Goal: Obtain resource: Download file/media

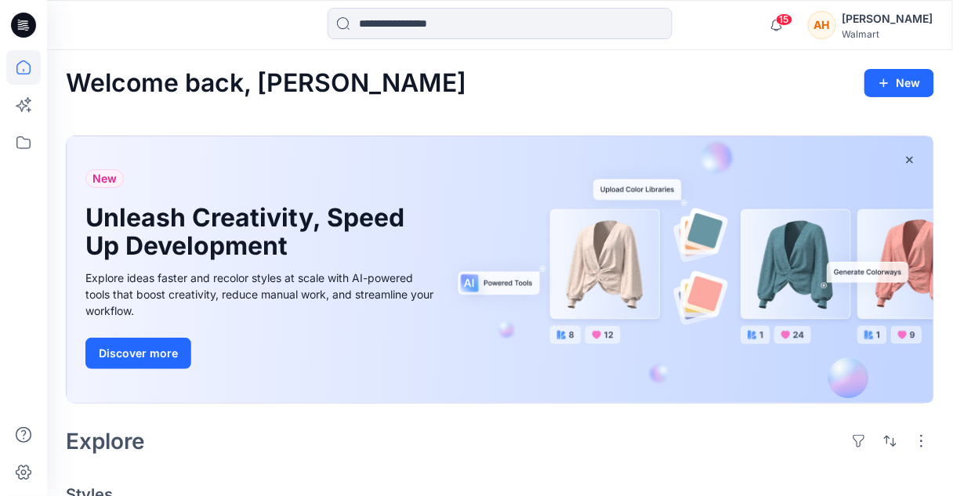
scroll to position [1, 0]
click at [631, 23] on input at bounding box center [500, 23] width 345 height 31
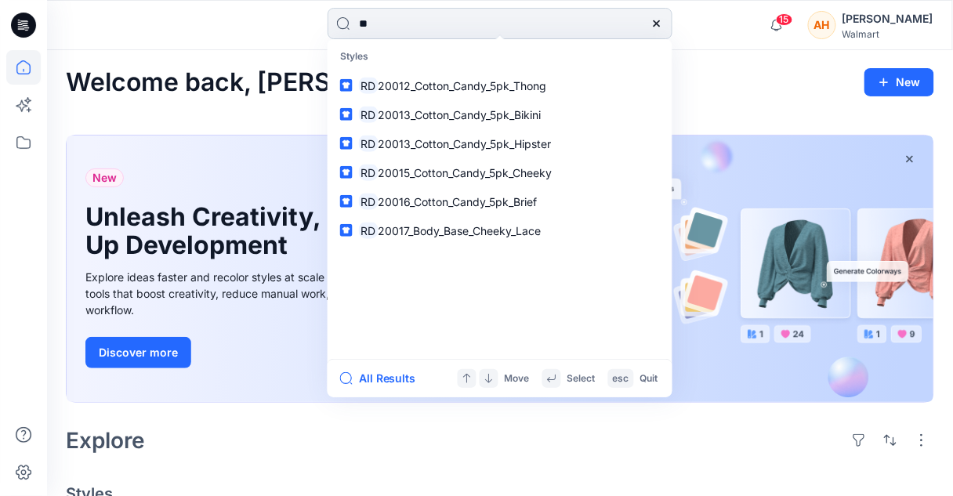
type input "*"
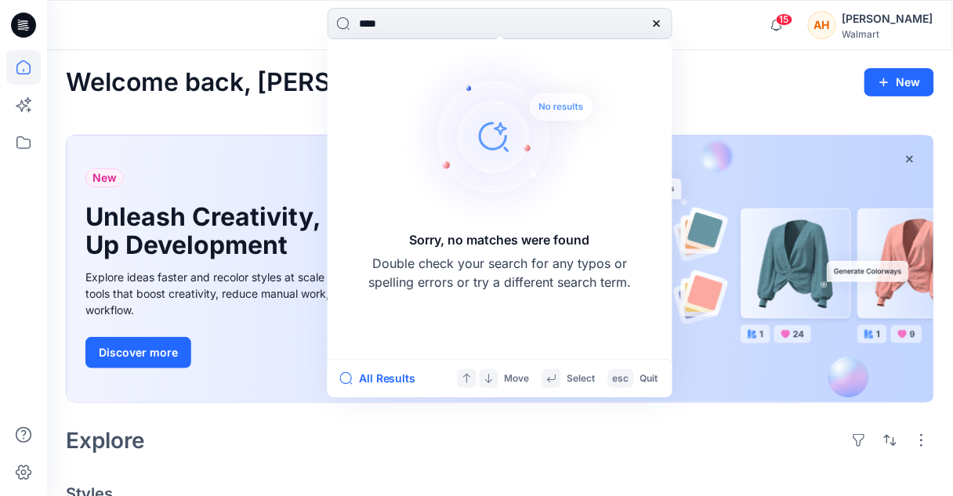
type input "****"
click at [260, 29] on div at bounding box center [160, 25] width 227 height 34
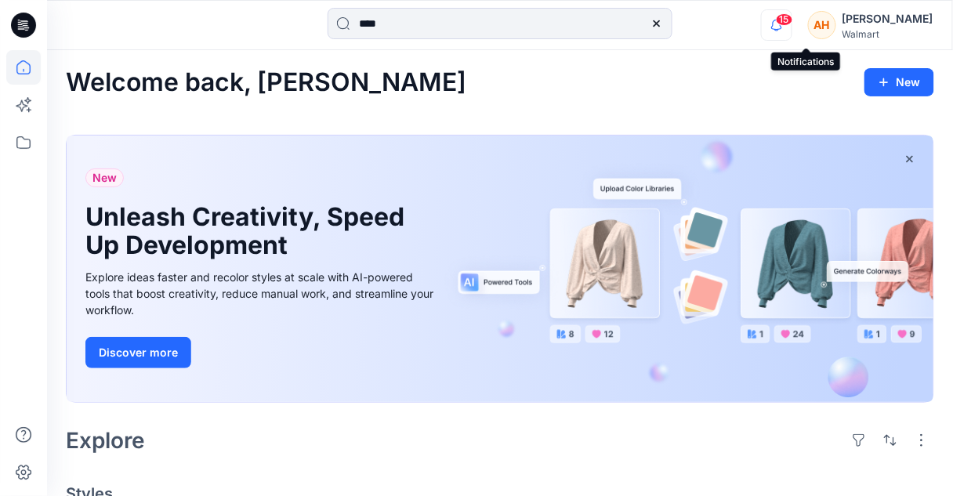
click at [792, 22] on icon "button" at bounding box center [777, 24] width 30 height 31
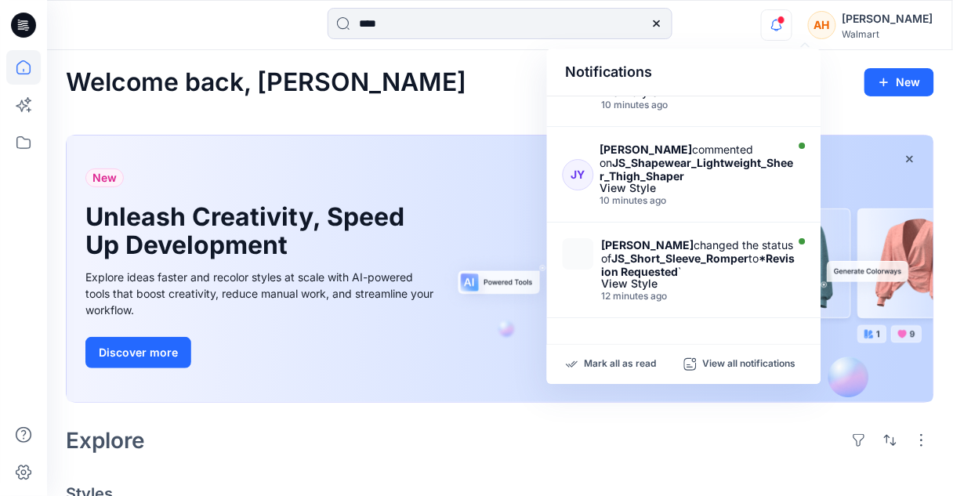
scroll to position [173, 0]
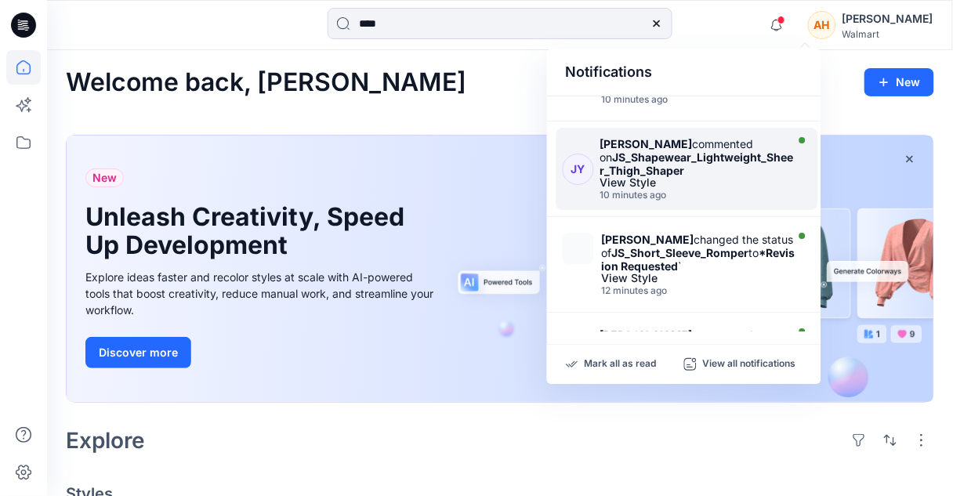
click at [779, 177] on strong "JS_Shapewear_Lightweight_Sheer_Thigh_Shaper" at bounding box center [698, 164] width 194 height 27
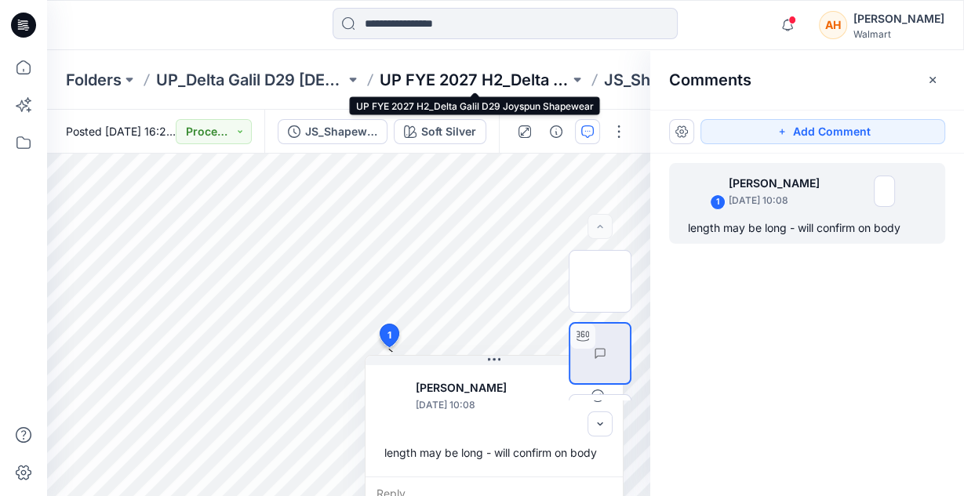
click at [492, 78] on p "UP FYE 2027 H2_Delta Galil D29 Joyspun Shapewear" at bounding box center [473, 80] width 189 height 22
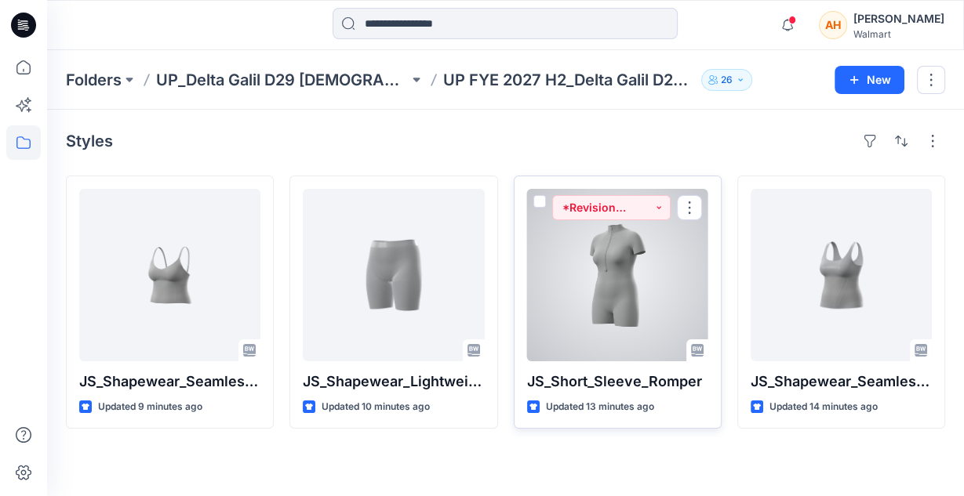
click at [605, 338] on div at bounding box center [617, 275] width 181 height 172
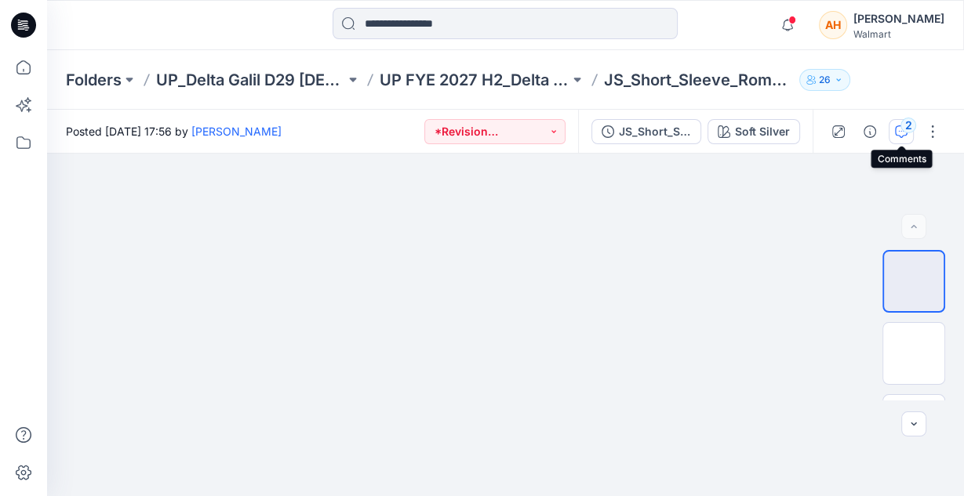
click at [910, 124] on div "2" at bounding box center [908, 126] width 16 height 16
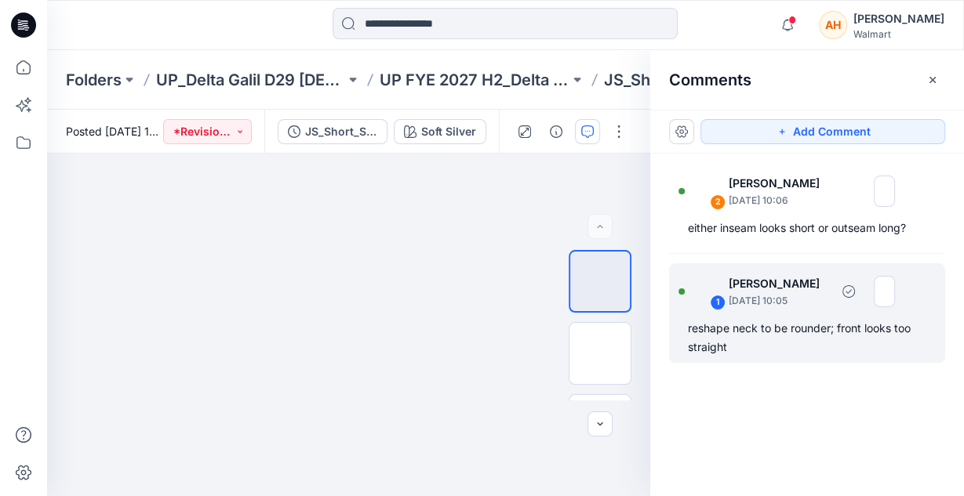
click at [843, 310] on div "1 [PERSON_NAME] [DATE] 10:05" at bounding box center [786, 291] width 216 height 43
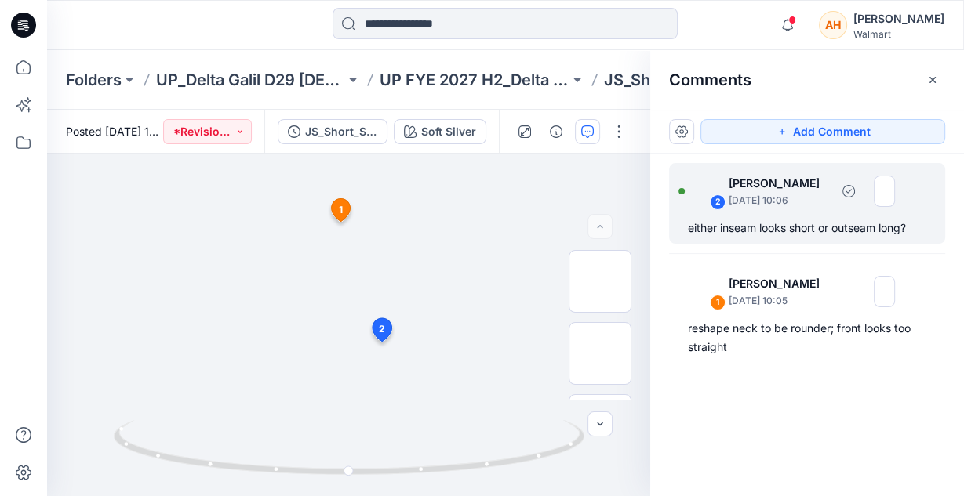
click at [678, 218] on div "2 [PERSON_NAME] [DATE] 10:06 either inseam looks short or outseam long?" at bounding box center [807, 203] width 276 height 81
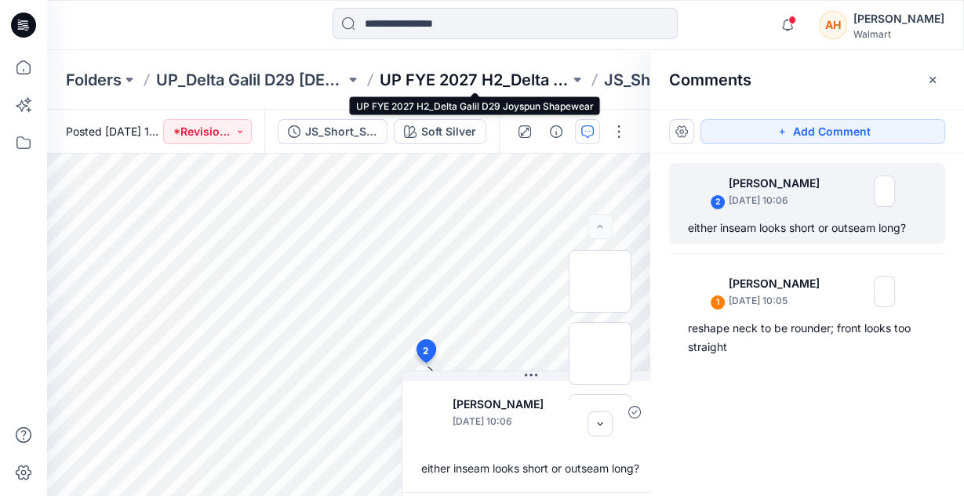
click at [440, 90] on p "UP FYE 2027 H2_Delta Galil D29 Joyspun Shapewear" at bounding box center [473, 80] width 189 height 22
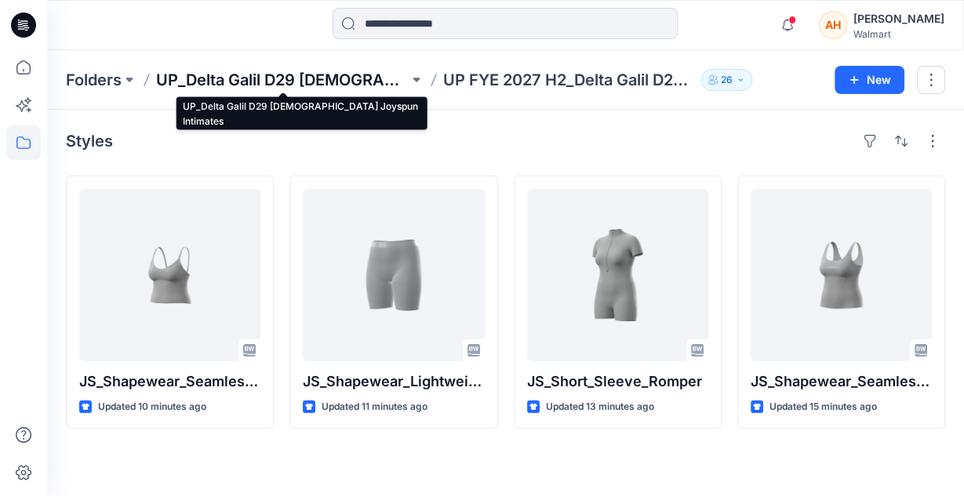
click at [255, 73] on p "UP_Delta Galil D29 [DEMOGRAPHIC_DATA] Joyspun Intimates" at bounding box center [282, 80] width 252 height 22
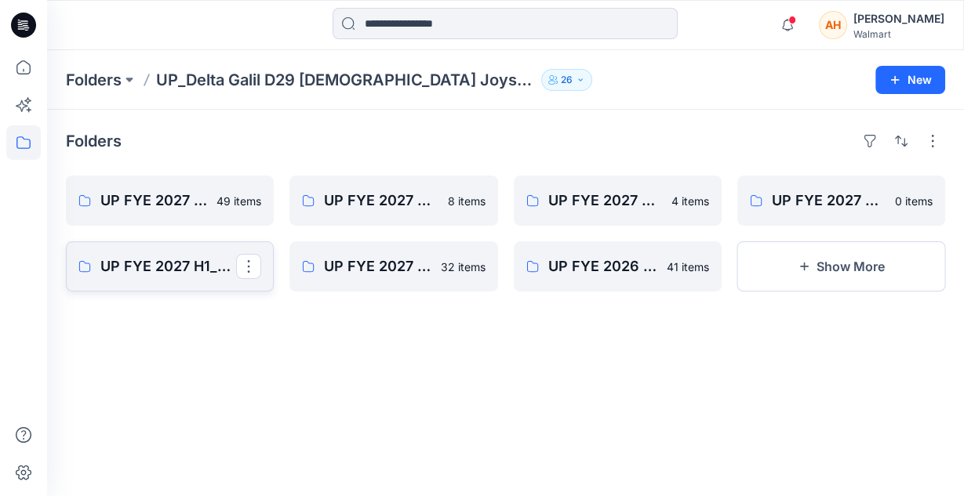
click at [206, 268] on p "UP FYE 2027 H1_Delta Galil D29 Joyspun Shapewear" at bounding box center [168, 267] width 136 height 22
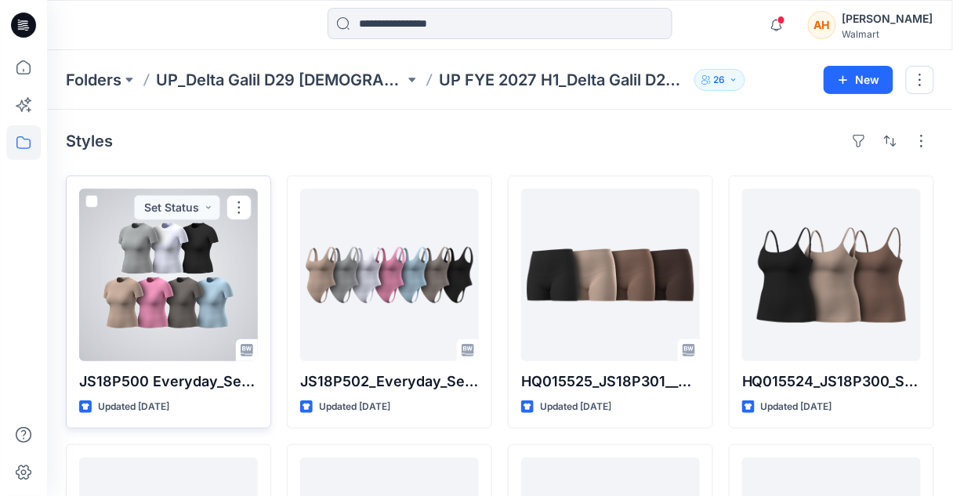
click at [151, 293] on div at bounding box center [168, 275] width 179 height 172
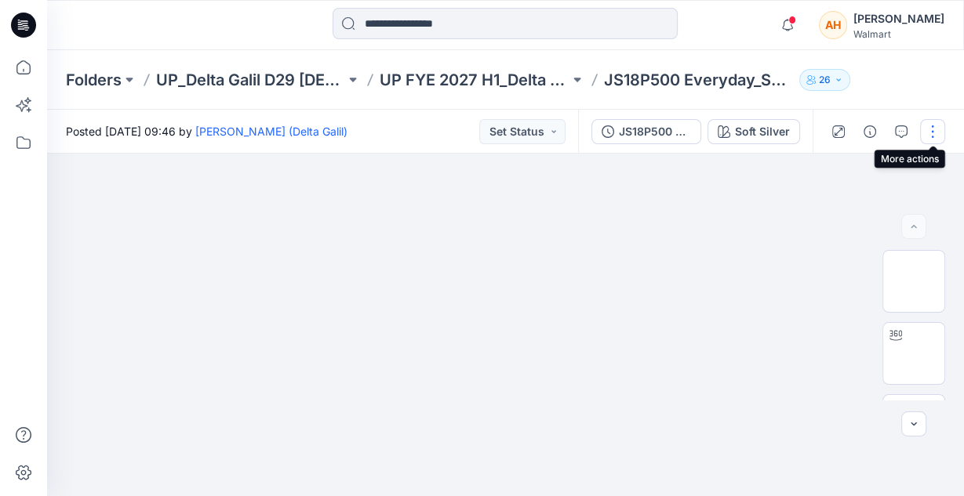
click at [932, 125] on button "button" at bounding box center [932, 131] width 25 height 25
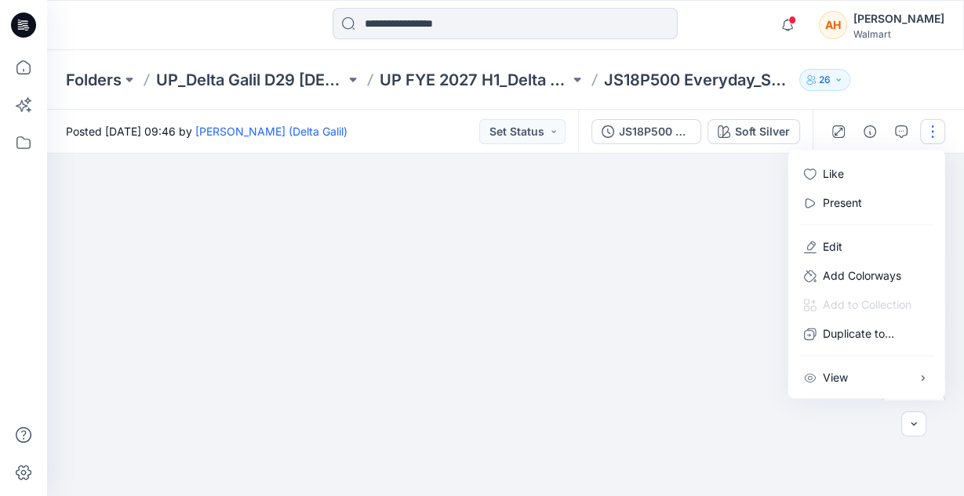
click at [875, 93] on div "Folders UP_Delta Galil D29 [DEMOGRAPHIC_DATA] Joyspun Intimates UP FYE 2027 H1_…" at bounding box center [505, 80] width 917 height 60
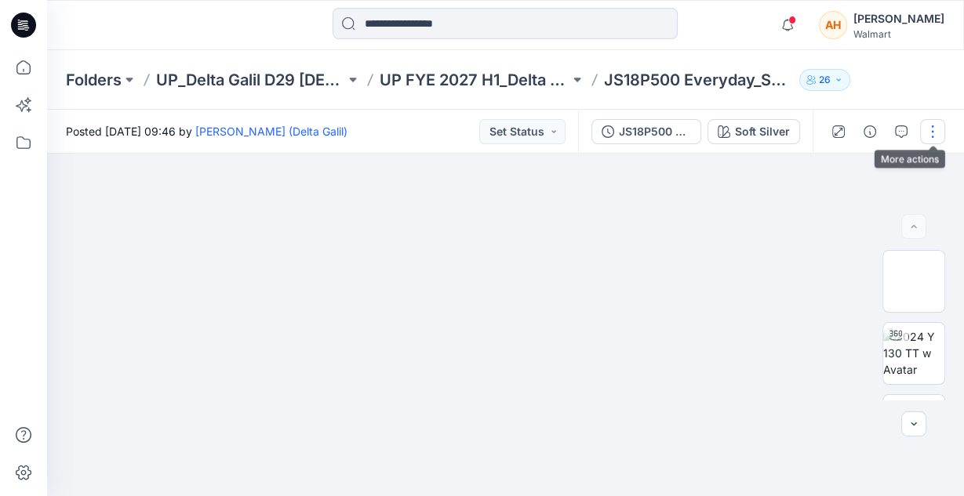
click at [935, 125] on button "button" at bounding box center [932, 131] width 25 height 25
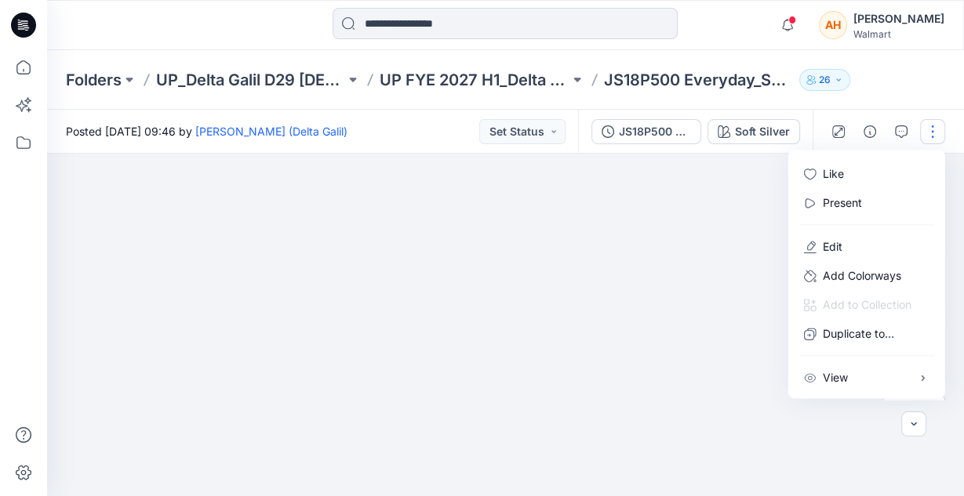
click at [881, 49] on div "Notifications [PERSON_NAME] changed the status of JS_Shapewear_Seamless_Cami to…" at bounding box center [505, 25] width 917 height 50
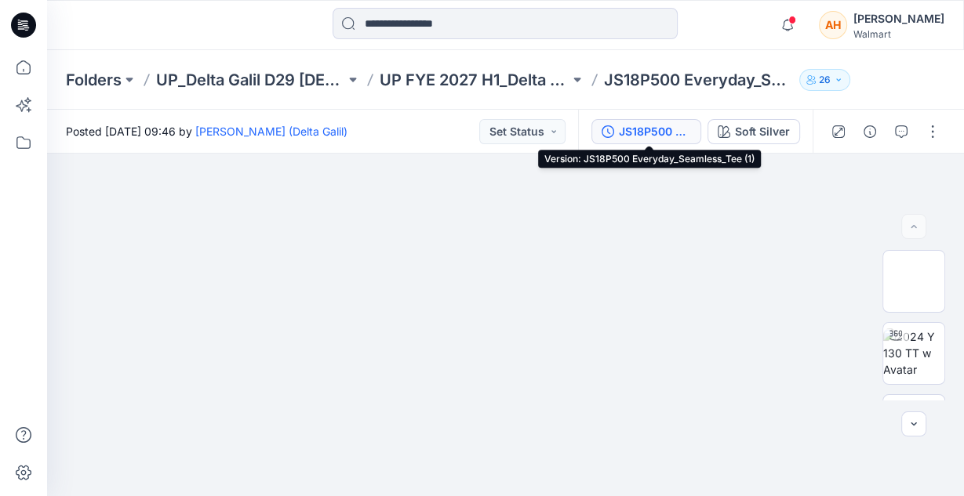
click at [634, 133] on div "JS18P500 Everyday_Seamless_Tee (1)" at bounding box center [655, 131] width 72 height 17
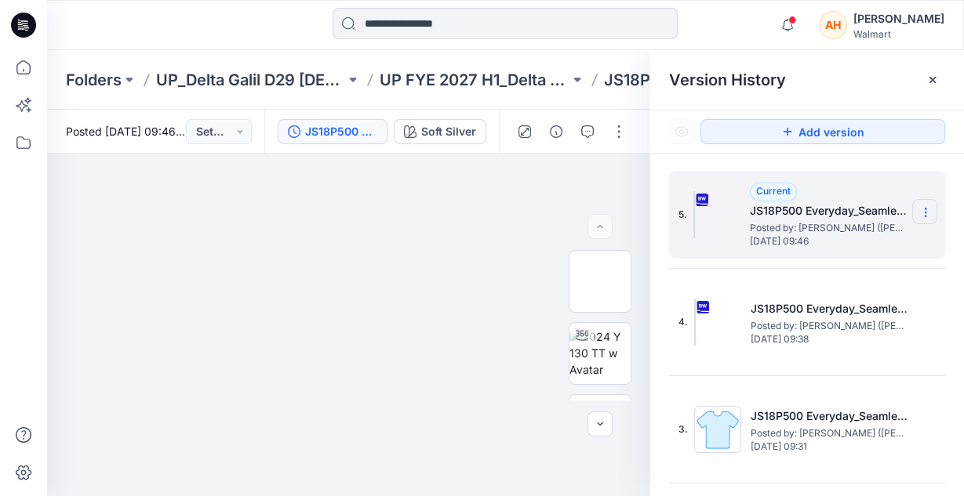
click at [919, 211] on icon at bounding box center [925, 212] width 13 height 13
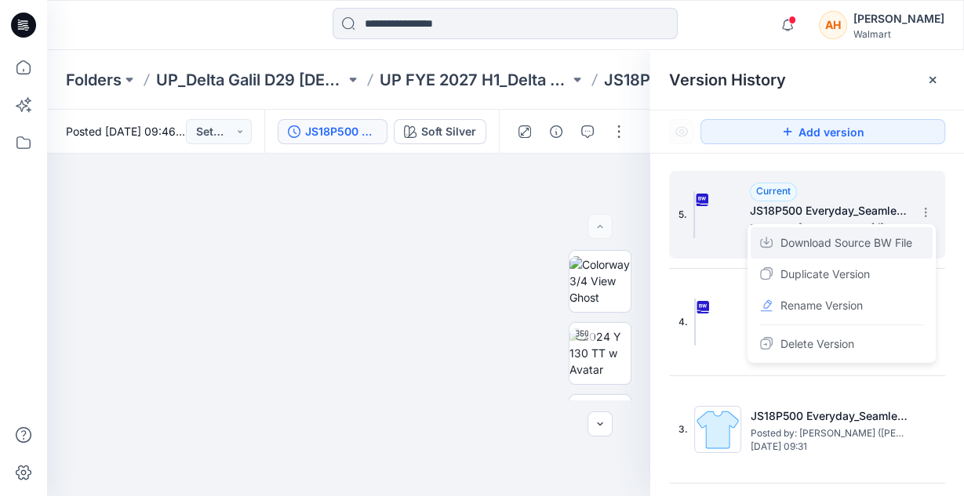
click at [888, 239] on span "Download Source BW File" at bounding box center [846, 243] width 132 height 19
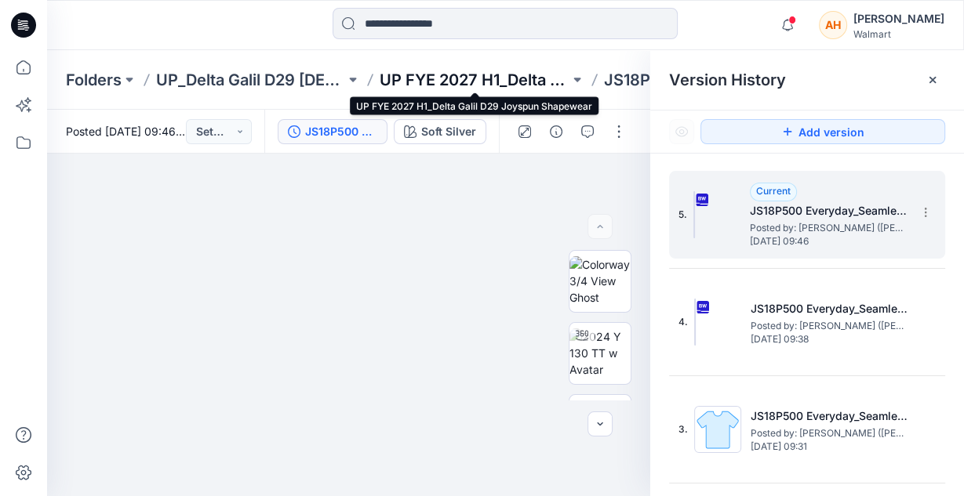
click at [473, 74] on p "UP FYE 2027 H1_Delta Galil D29 Joyspun Shapewear" at bounding box center [473, 80] width 189 height 22
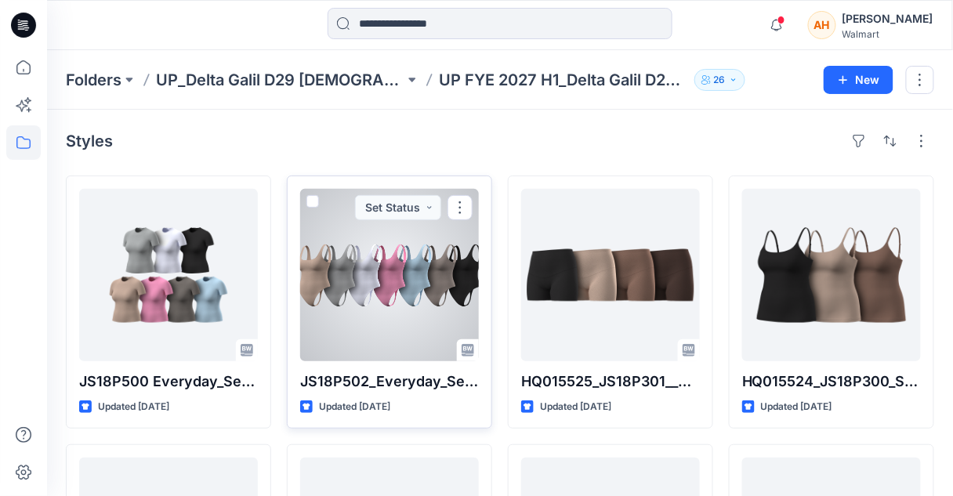
click at [460, 275] on div at bounding box center [389, 275] width 179 height 172
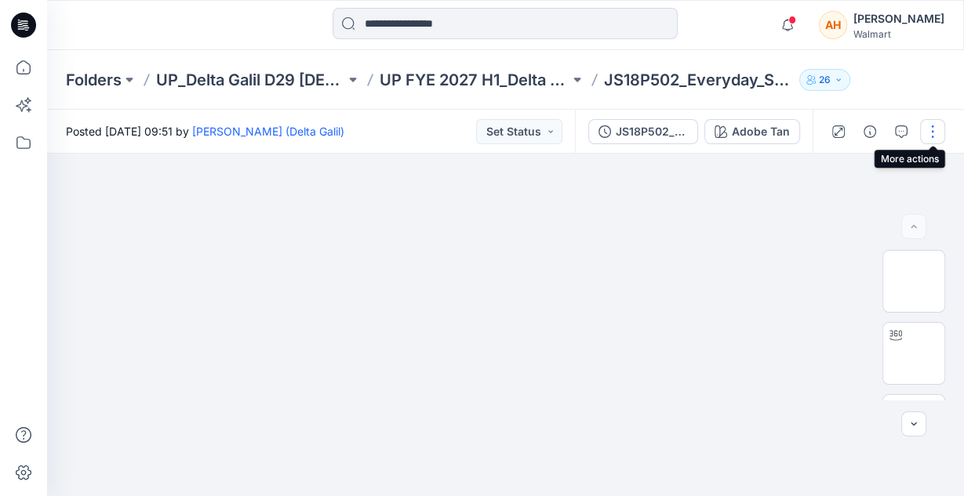
click at [936, 132] on button "button" at bounding box center [932, 131] width 25 height 25
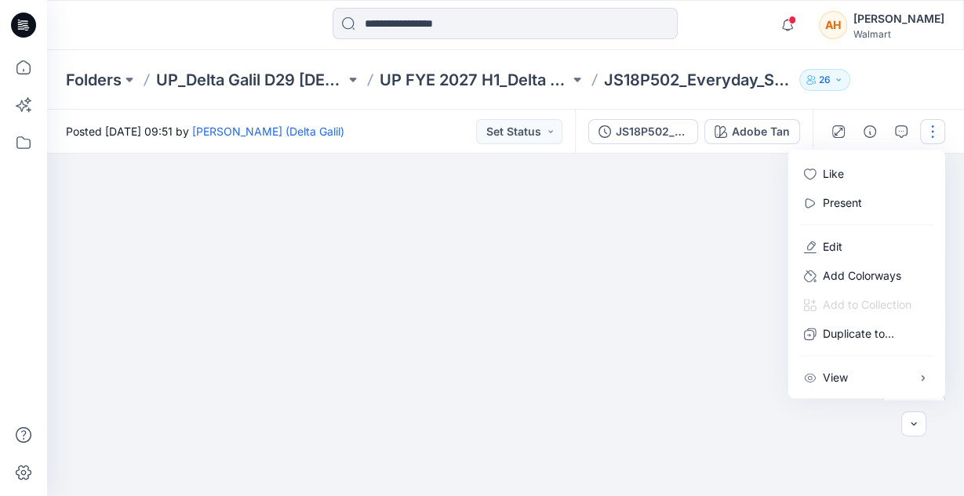
click at [894, 87] on div "Folders UP_Delta Galil D29 [DEMOGRAPHIC_DATA] Joyspun Intimates UP FYE 2027 H1_…" at bounding box center [505, 80] width 917 height 60
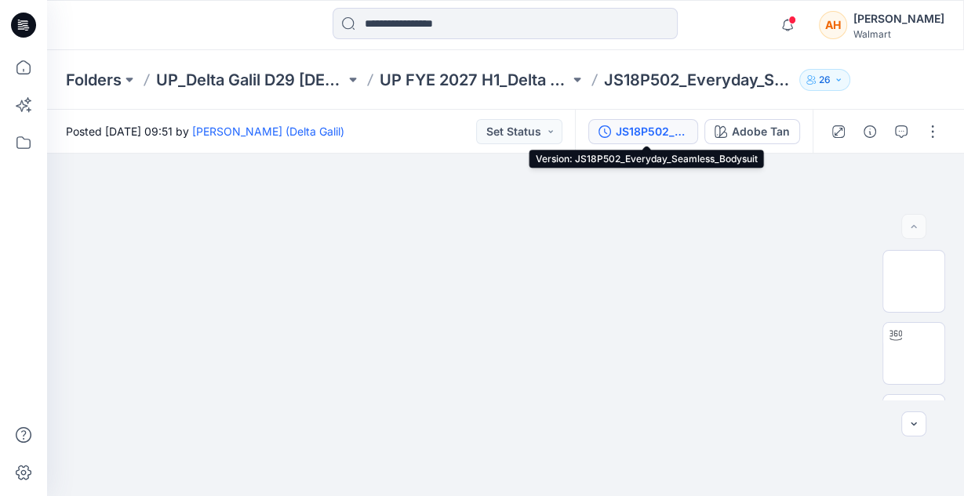
click at [622, 131] on div "JS18P502_Everyday_Seamless_Bodysuit" at bounding box center [652, 131] width 72 height 17
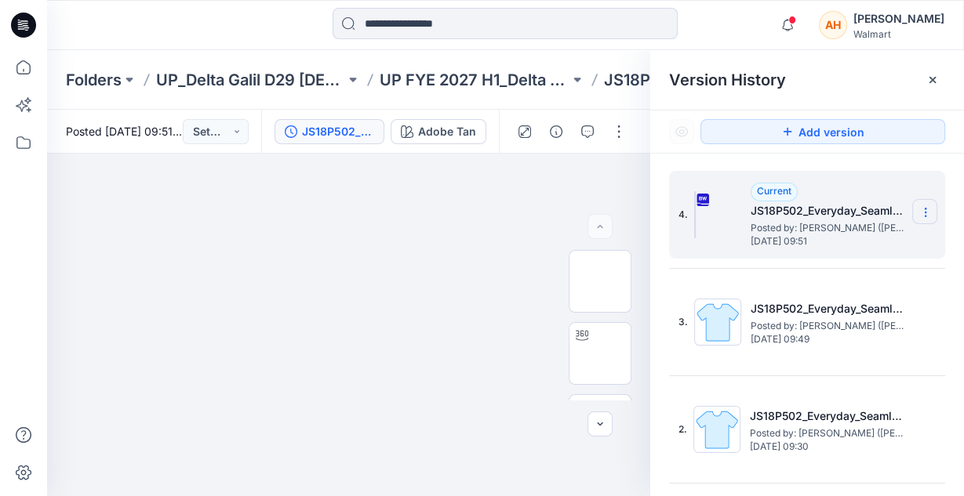
click at [914, 219] on section at bounding box center [924, 211] width 25 height 25
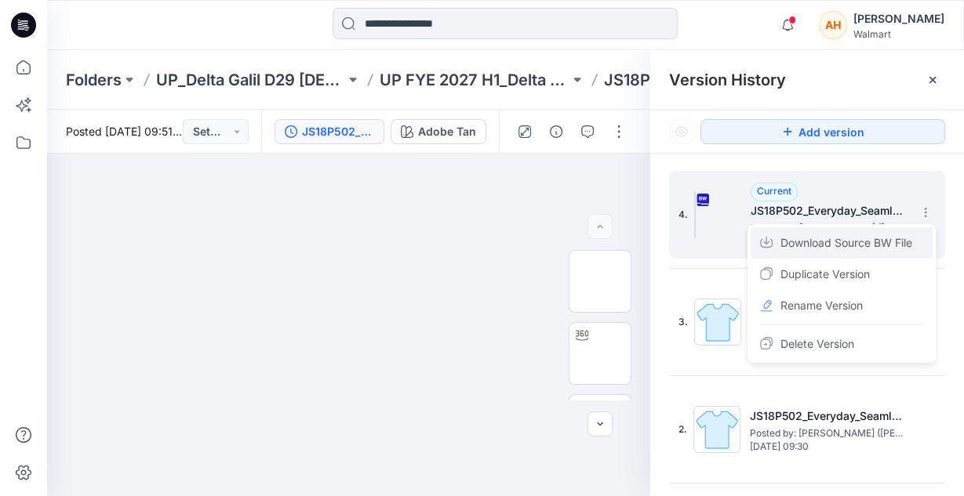
click at [902, 241] on span "Download Source BW File" at bounding box center [846, 243] width 132 height 19
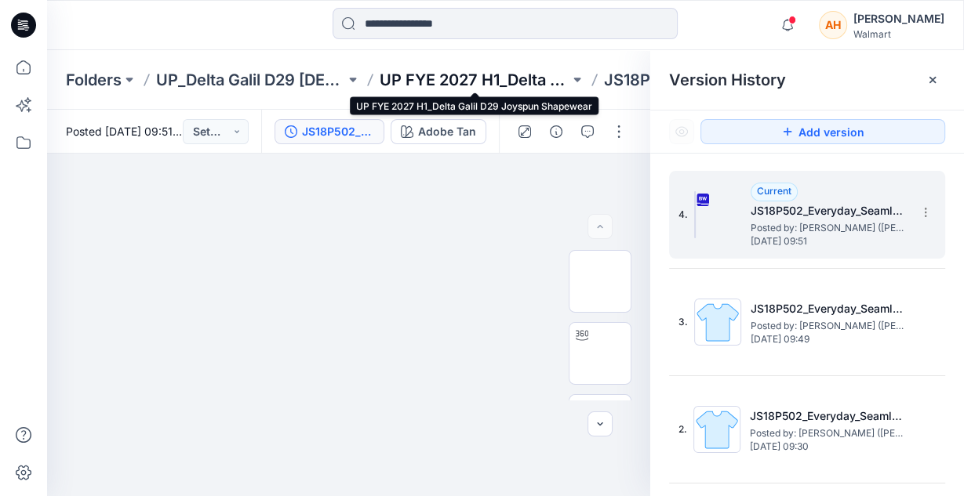
click at [462, 72] on p "UP FYE 2027 H1_Delta Galil D29 Joyspun Shapewear" at bounding box center [473, 80] width 189 height 22
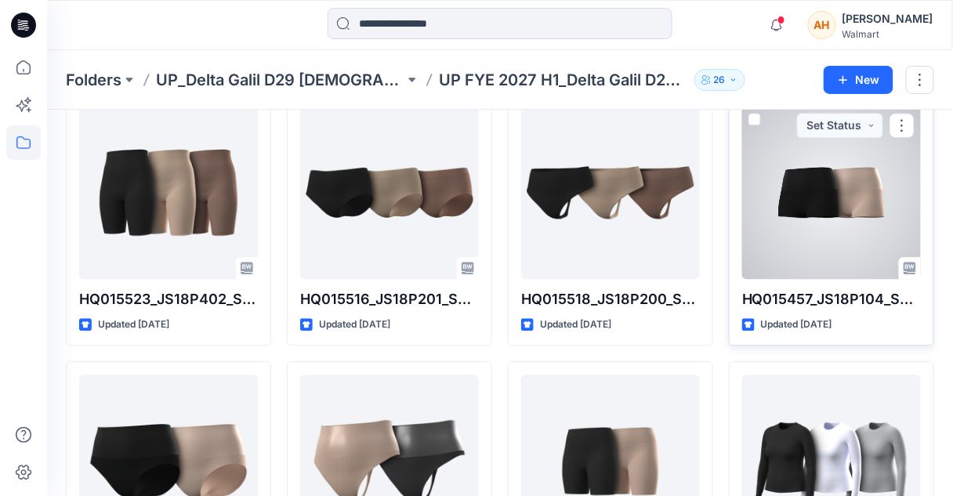
scroll to position [1077, 0]
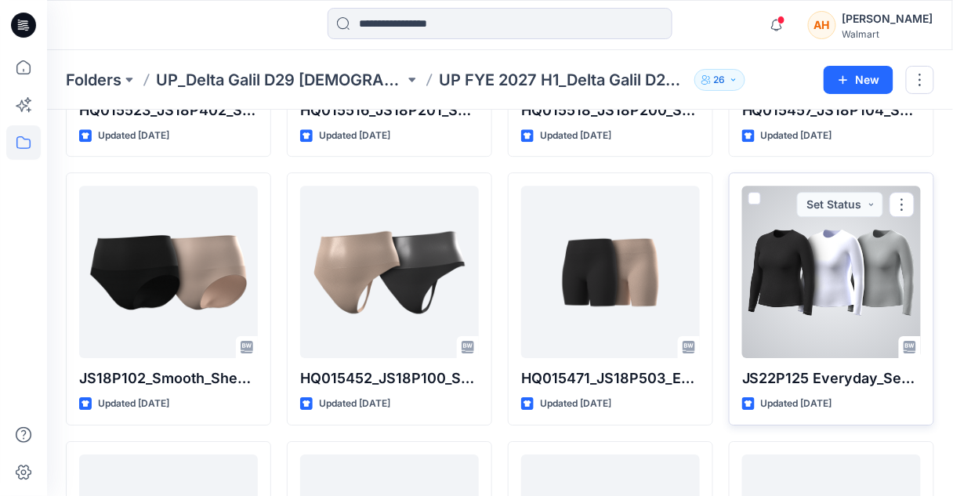
click at [766, 361] on div "JS22P125 Everyday_Seamless_Long_Sleeve_top Updated [DATE] Set Status" at bounding box center [831, 298] width 205 height 253
click at [763, 318] on div at bounding box center [832, 272] width 179 height 172
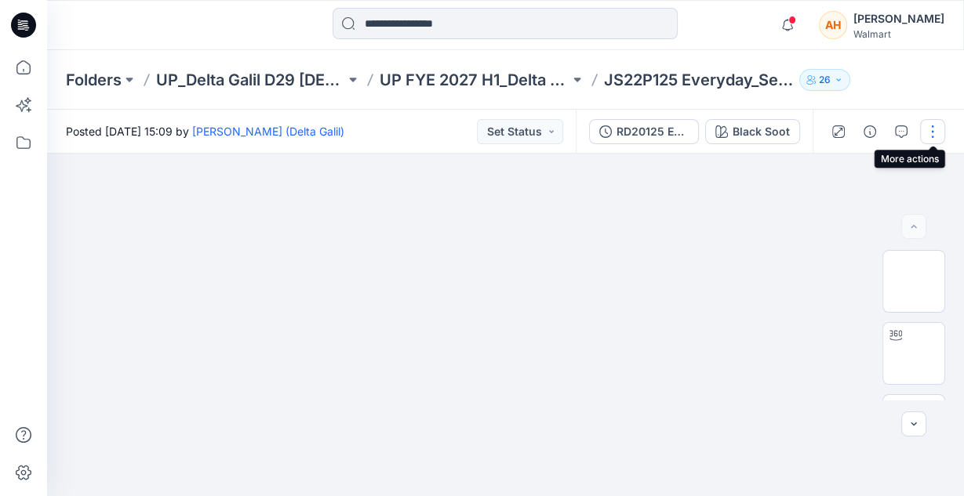
click at [931, 125] on button "button" at bounding box center [932, 131] width 25 height 25
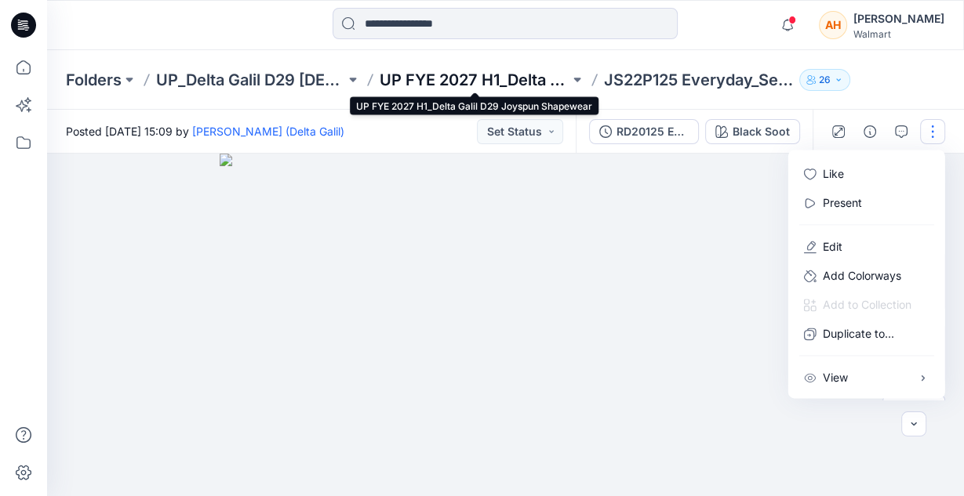
click at [482, 83] on p "UP FYE 2027 H1_Delta Galil D29 Joyspun Shapewear" at bounding box center [473, 80] width 189 height 22
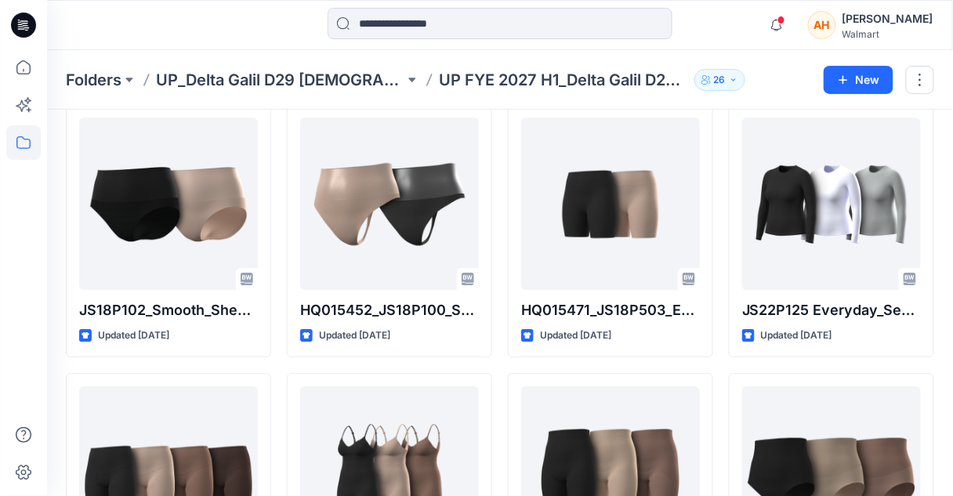
scroll to position [1346, 0]
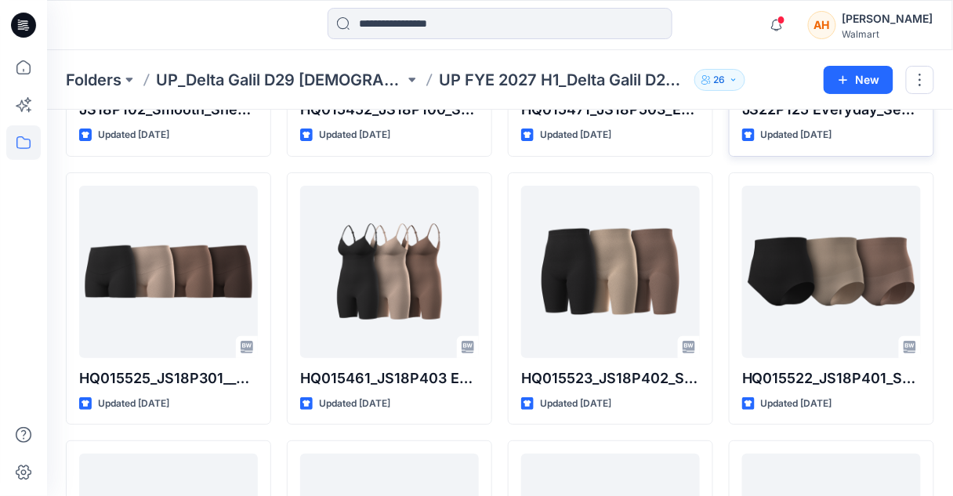
click at [766, 136] on p "Updated [DATE]" at bounding box center [796, 135] width 71 height 16
click at [775, 128] on p "Updated [DATE]" at bounding box center [796, 135] width 71 height 16
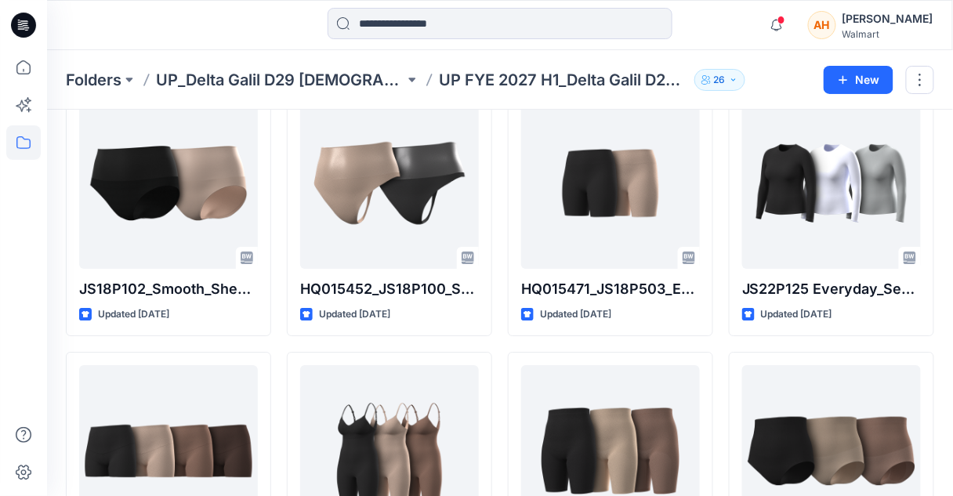
scroll to position [1070, 0]
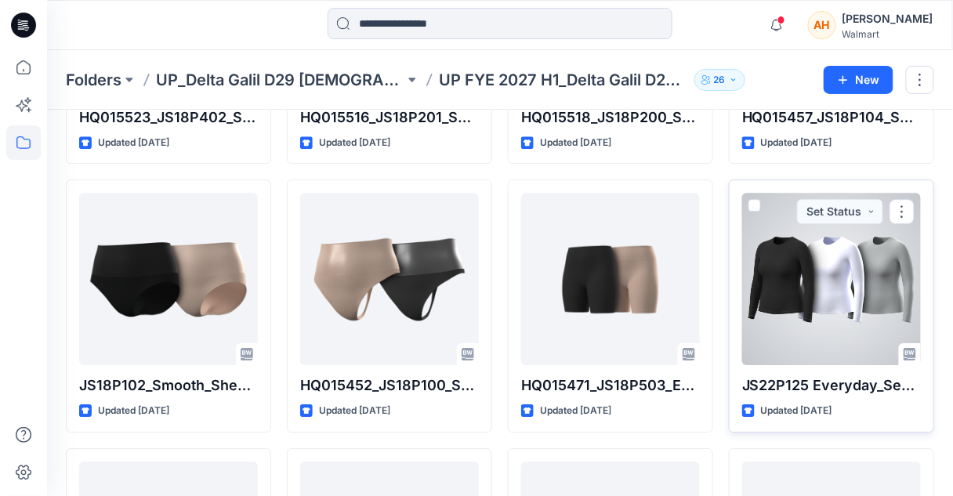
click at [862, 291] on div at bounding box center [832, 279] width 179 height 172
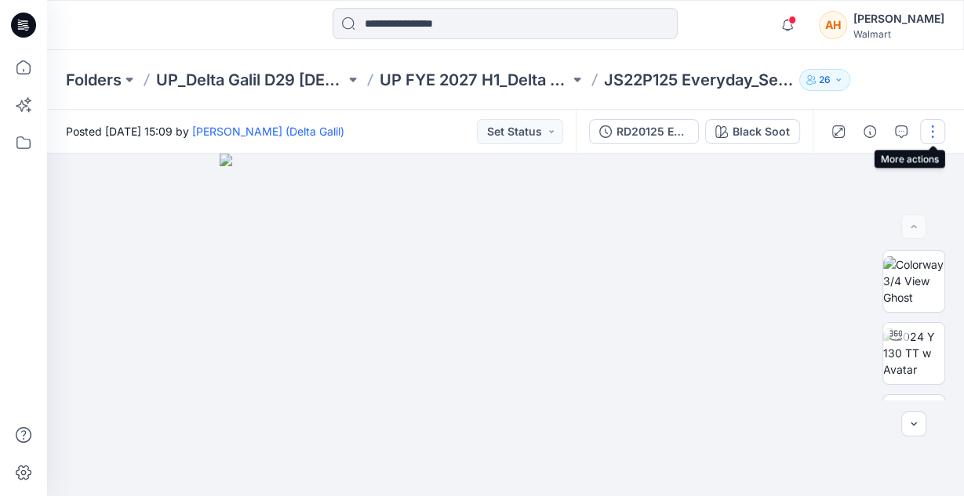
click at [932, 131] on button "button" at bounding box center [932, 131] width 25 height 25
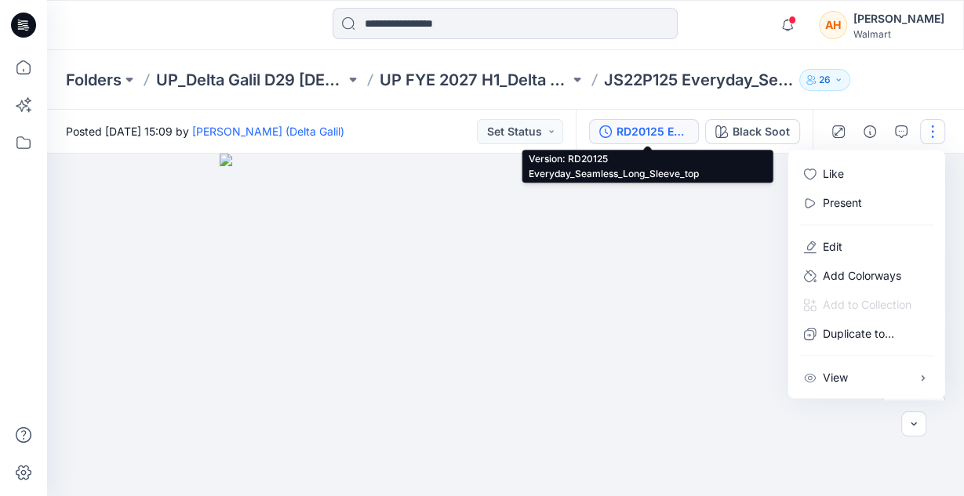
click at [655, 133] on div "RD20125 Everyday_Seamless_Long_Sleeve_top" at bounding box center [652, 131] width 72 height 17
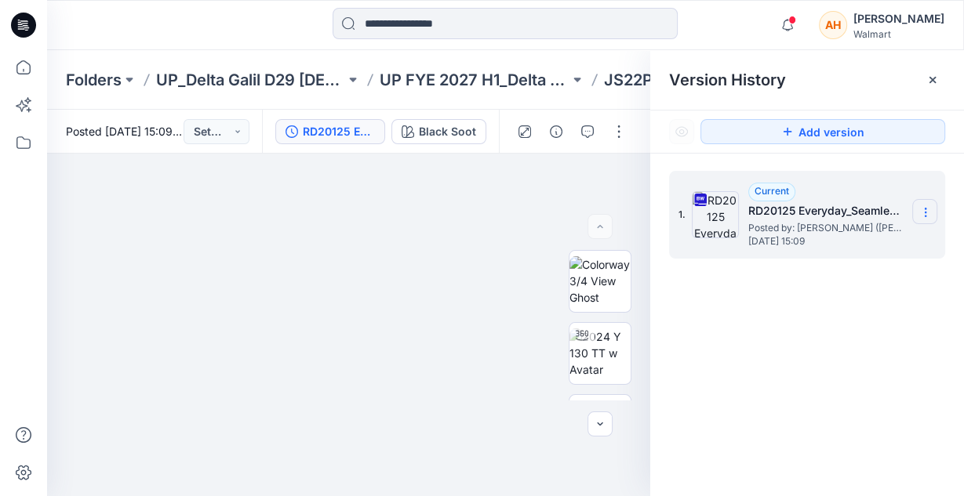
click at [926, 218] on section at bounding box center [924, 211] width 25 height 25
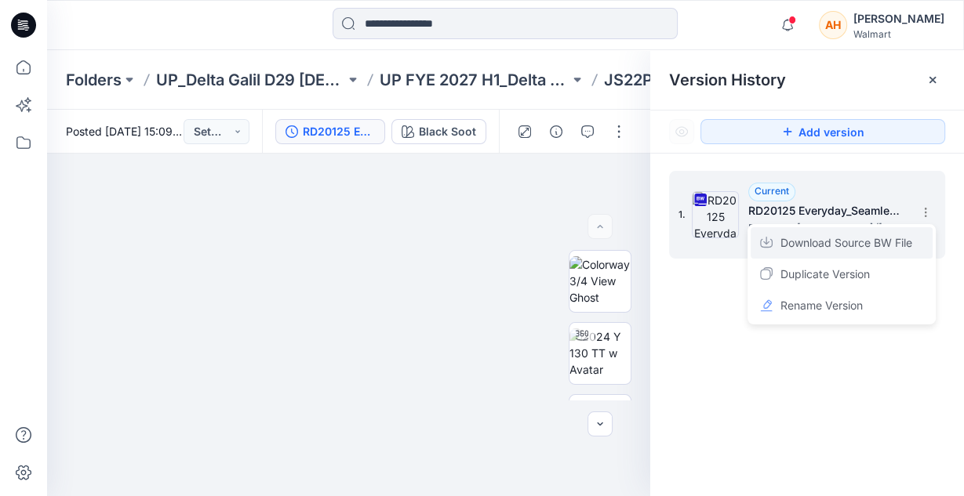
click at [896, 243] on span "Download Source BW File" at bounding box center [846, 243] width 132 height 19
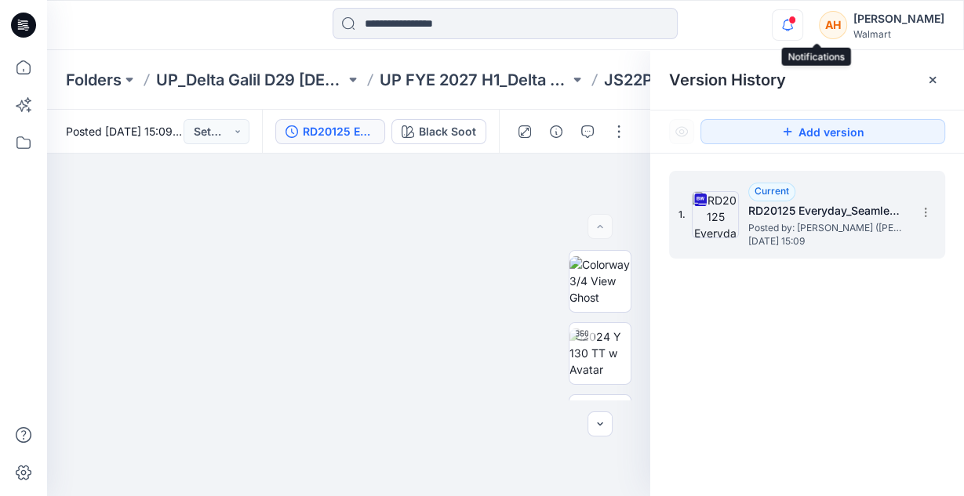
click at [802, 32] on icon "button" at bounding box center [787, 24] width 30 height 31
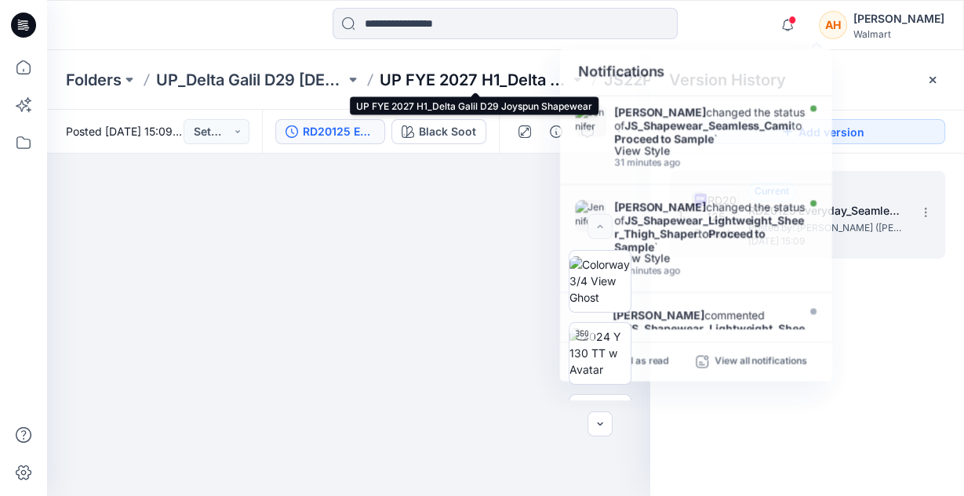
click at [483, 76] on p "UP FYE 2027 H1_Delta Galil D29 Joyspun Shapewear" at bounding box center [473, 80] width 189 height 22
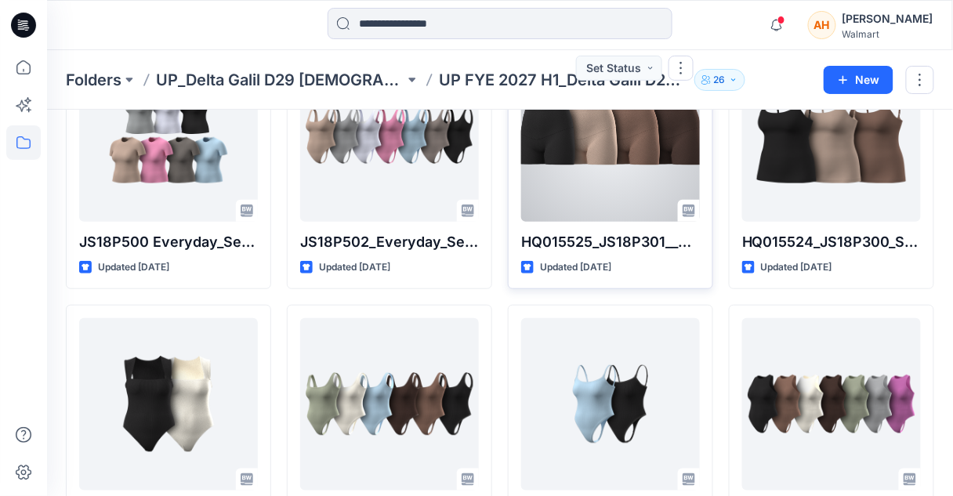
scroll to position [122, 0]
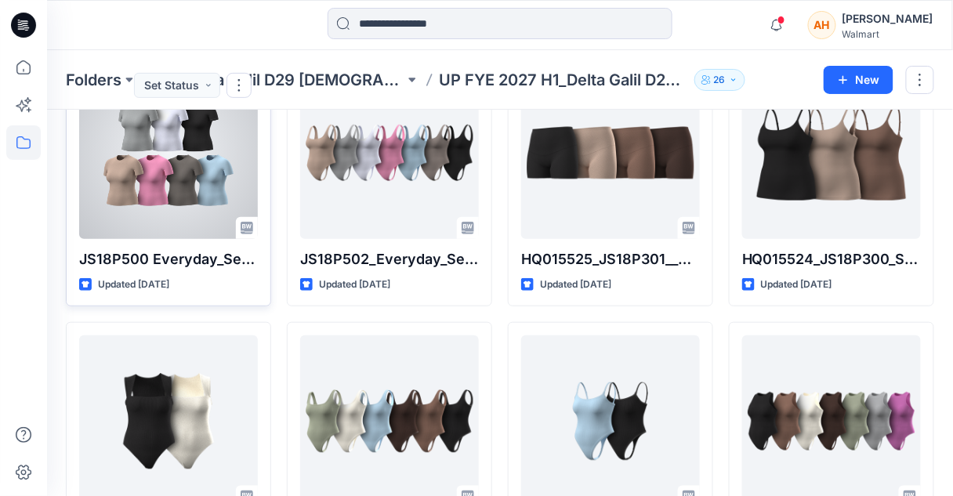
click at [180, 199] on div at bounding box center [168, 153] width 179 height 172
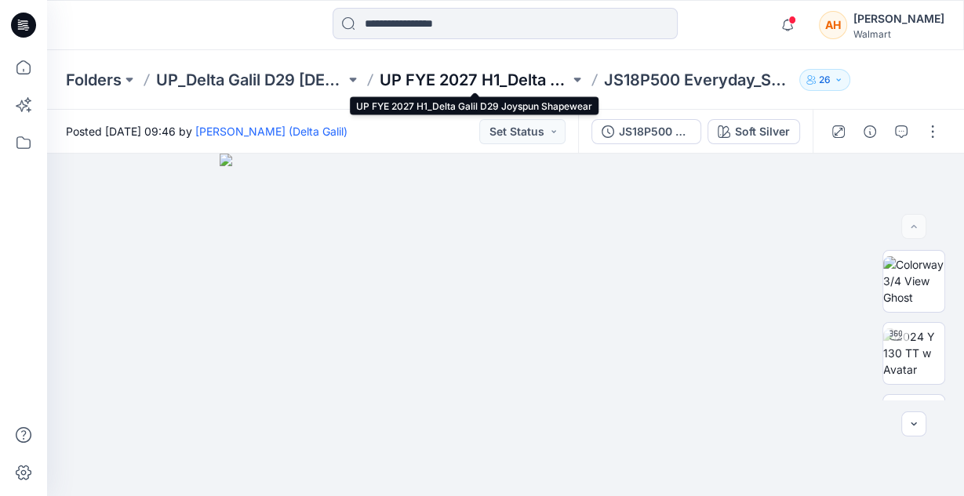
click at [522, 85] on p "UP FYE 2027 H1_Delta Galil D29 Joyspun Shapewear" at bounding box center [473, 80] width 189 height 22
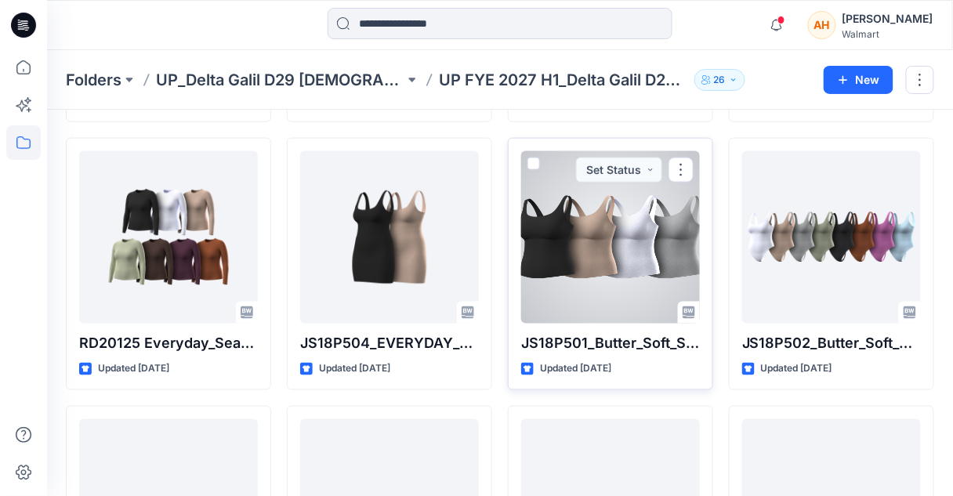
scroll to position [1919, 0]
click at [585, 259] on div at bounding box center [610, 237] width 179 height 172
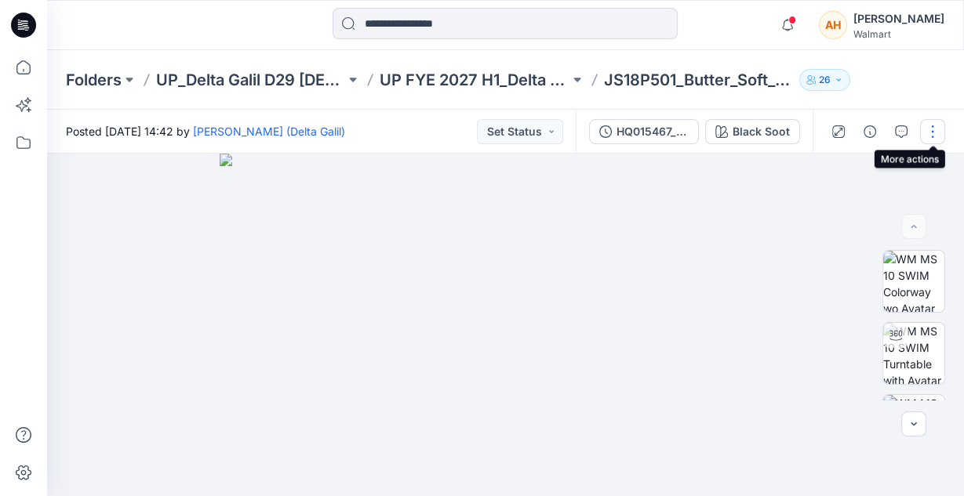
click at [925, 132] on button "button" at bounding box center [932, 131] width 25 height 25
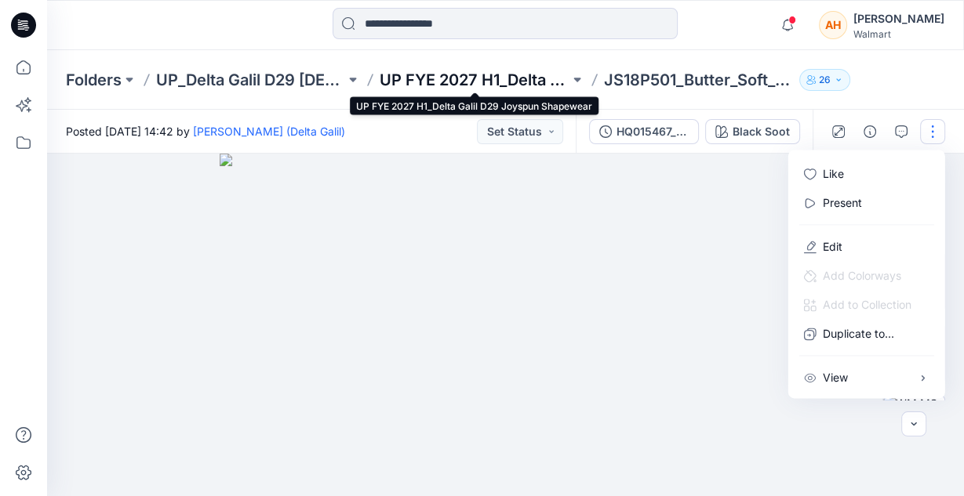
click at [508, 76] on p "UP FYE 2027 H1_Delta Galil D29 Joyspun Shapewear" at bounding box center [473, 80] width 189 height 22
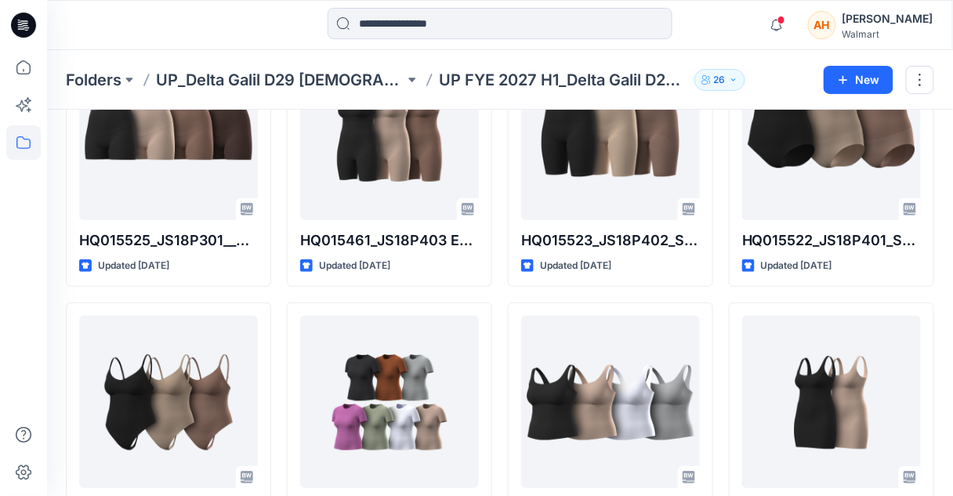
scroll to position [1485, 0]
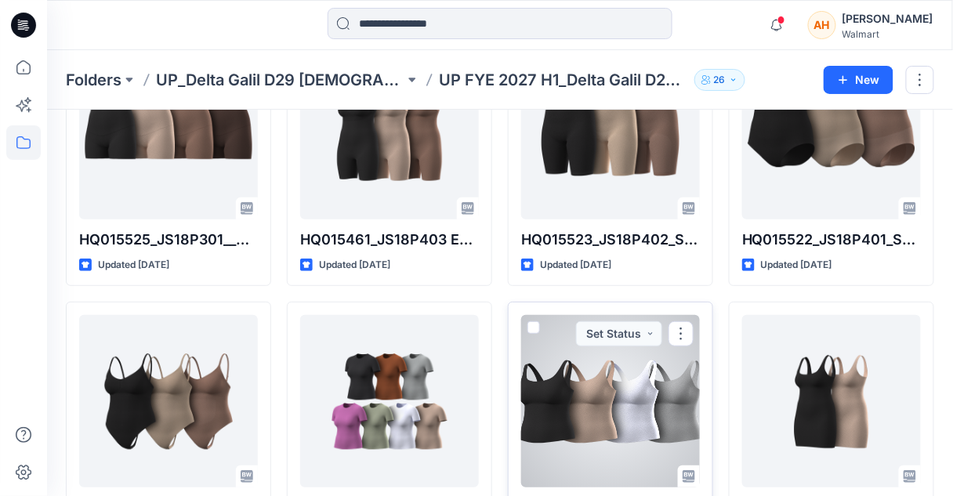
click at [634, 406] on div at bounding box center [610, 401] width 179 height 172
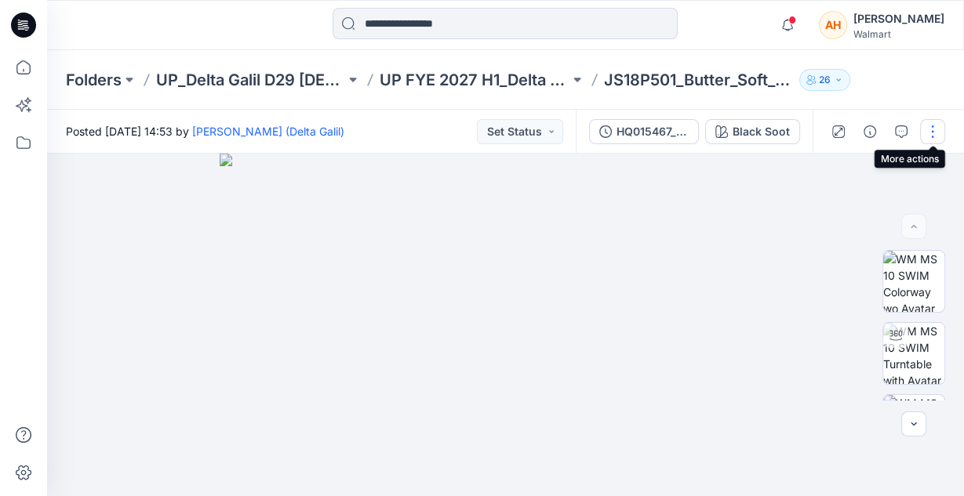
click at [927, 139] on button "button" at bounding box center [932, 131] width 25 height 25
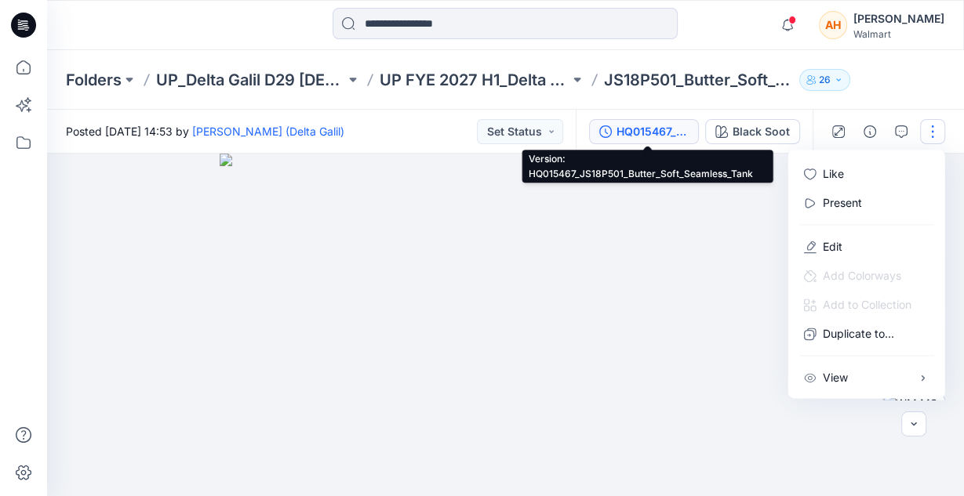
click at [645, 129] on div "HQ015467_JS18P501_Butter_Soft_Seamless_Tank" at bounding box center [652, 131] width 72 height 17
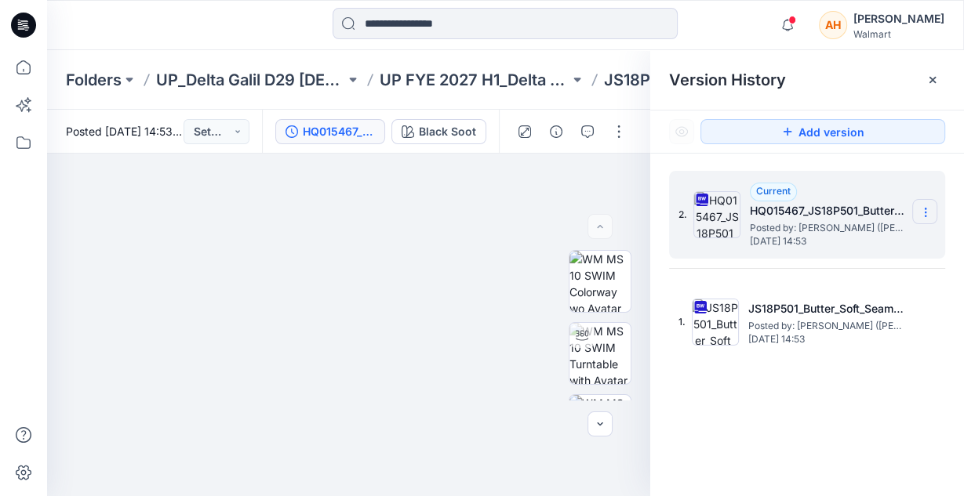
click at [928, 206] on icon at bounding box center [925, 212] width 13 height 13
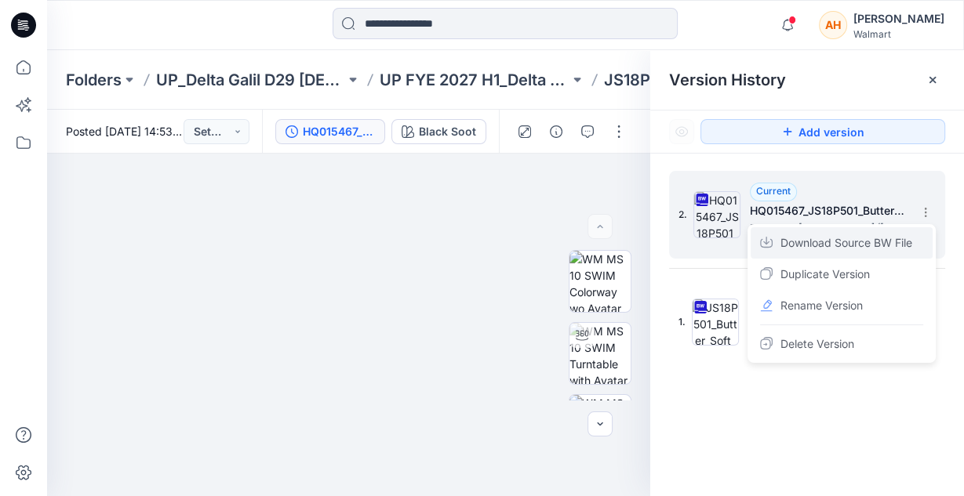
click at [876, 248] on span "Download Source BW File" at bounding box center [846, 243] width 132 height 19
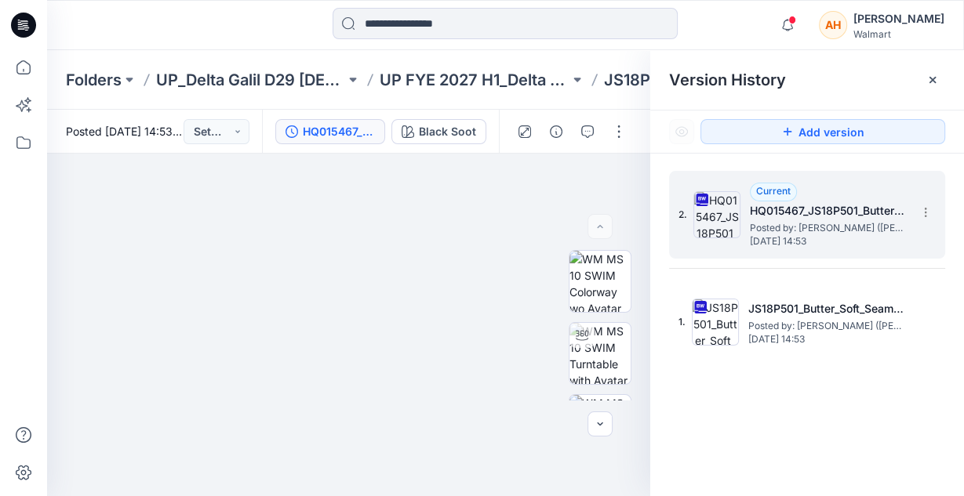
click at [114, 37] on div at bounding box center [161, 25] width 229 height 34
